Goal: Find specific page/section: Find specific page/section

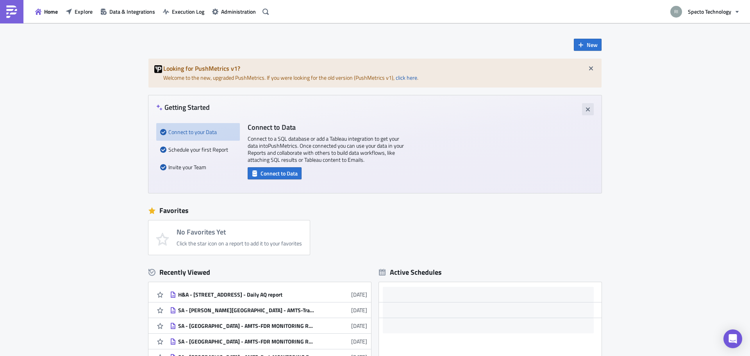
click at [588, 68] on icon "button" at bounding box center [591, 68] width 6 height 6
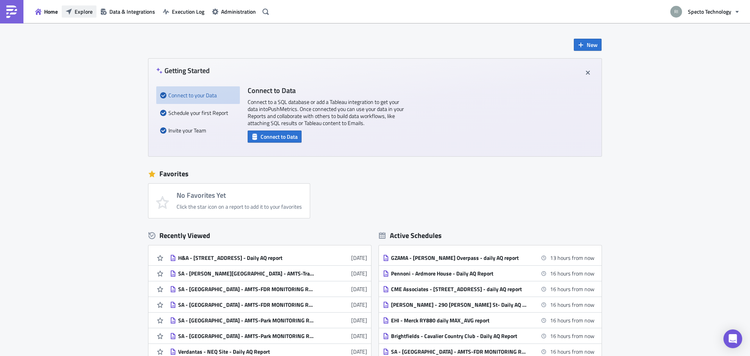
click at [89, 14] on span "Explore" at bounding box center [84, 11] width 18 height 8
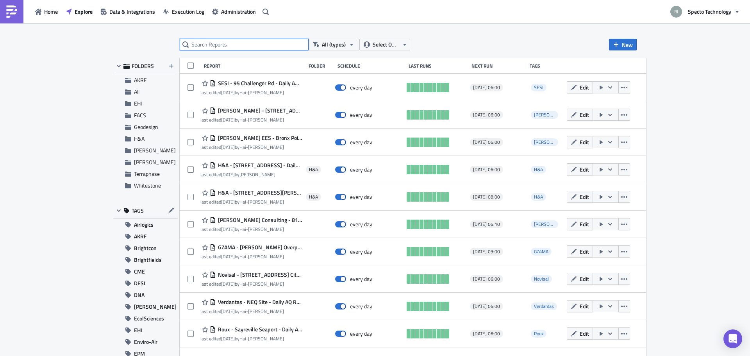
click at [224, 45] on input "text" at bounding box center [244, 45] width 129 height 12
paste input "NYCDDC"
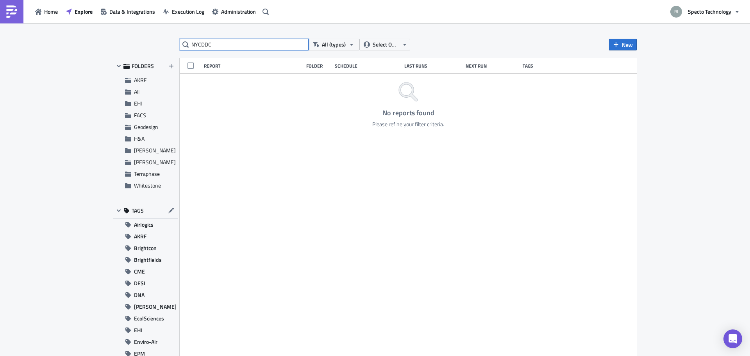
drag, startPoint x: 217, startPoint y: 46, endPoint x: 109, endPoint y: 45, distance: 108.2
click at [109, 45] on div "NYCDDC All (types) Select Owner New FOLDERS AKRF All EHI FACS Geodesign H&A [PE…" at bounding box center [374, 190] width 531 height 303
type input "SA"
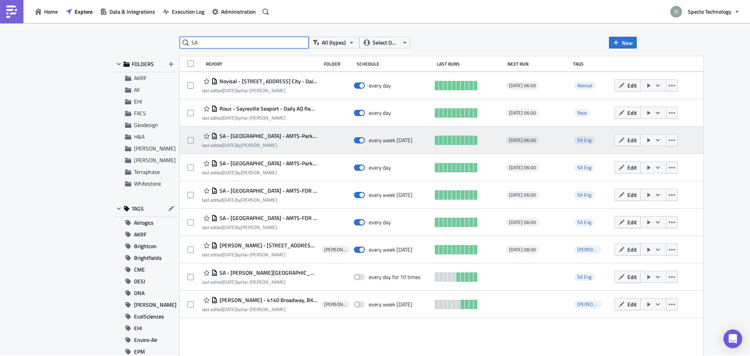
scroll to position [2, 0]
